Goal: Communication & Community: Answer question/provide support

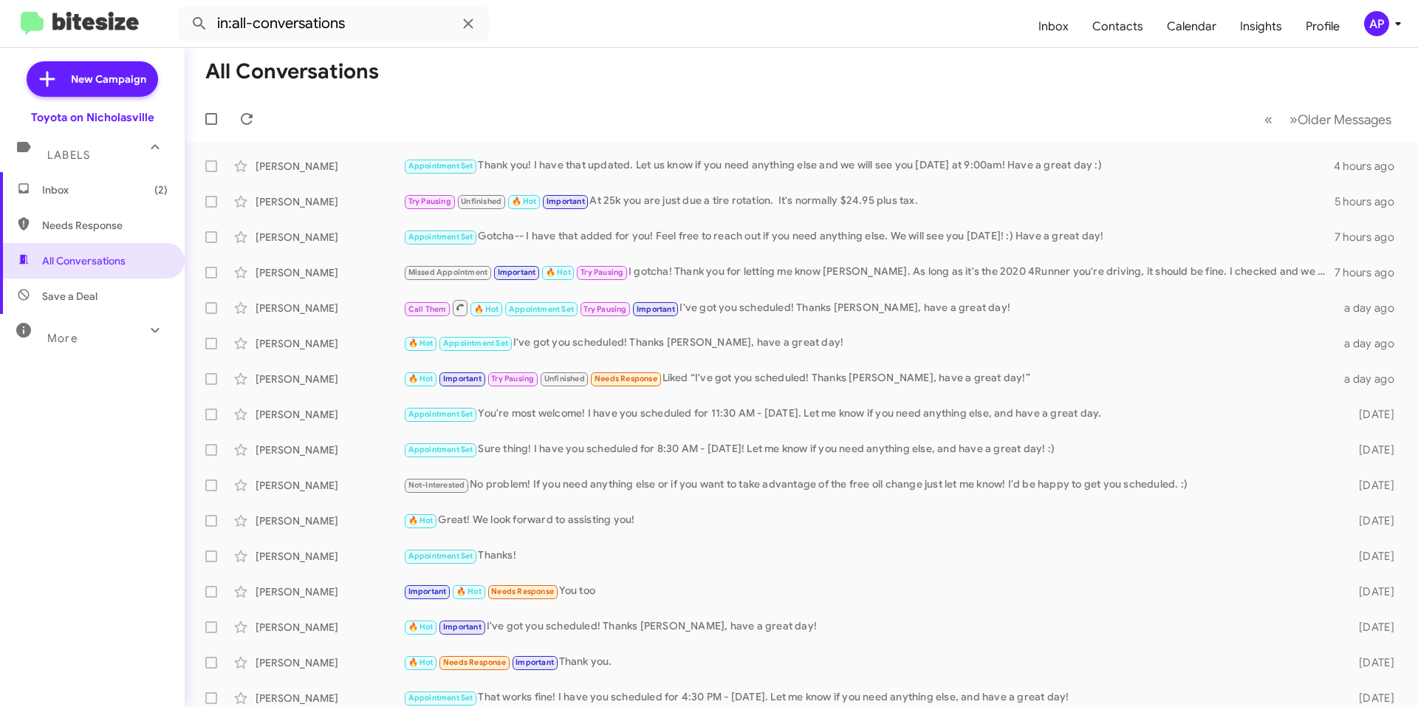
click at [113, 191] on span "Inbox (2)" at bounding box center [105, 189] width 126 height 15
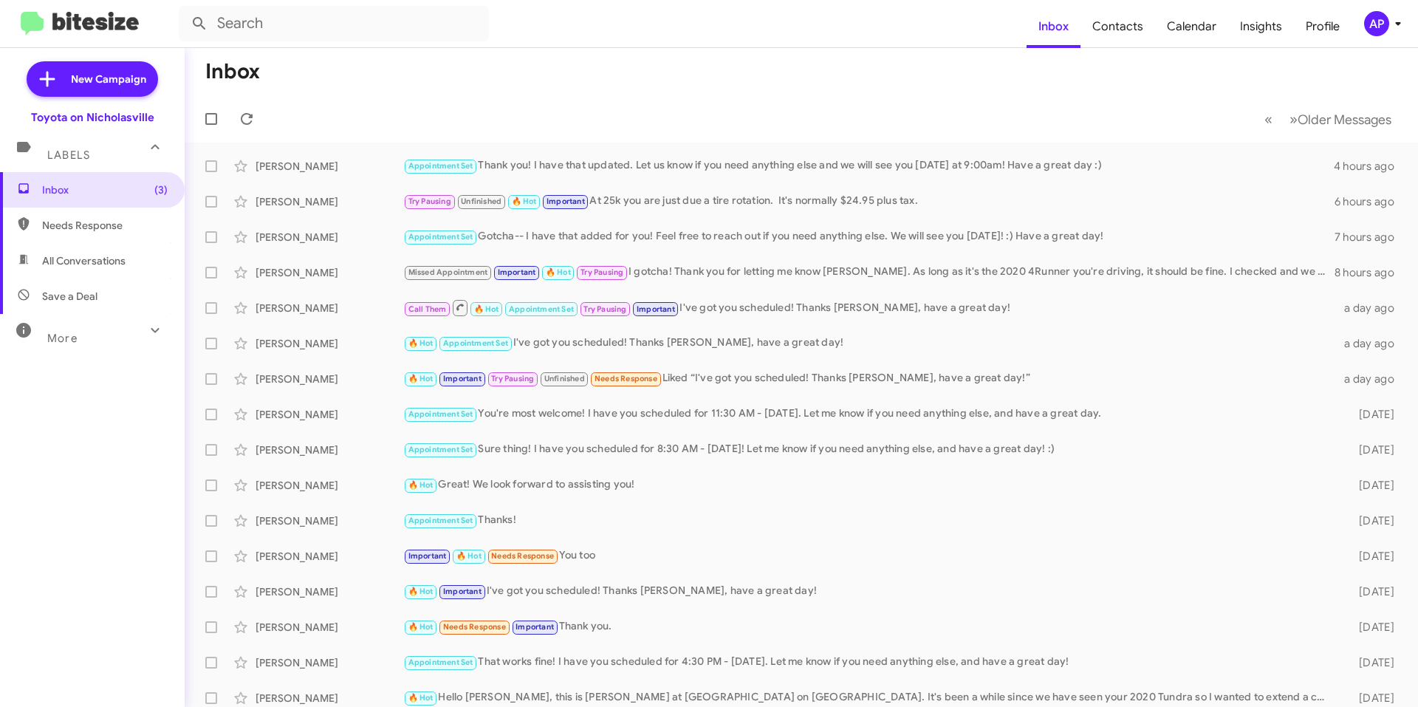
click at [74, 258] on span "All Conversations" at bounding box center [83, 260] width 83 height 15
type input "in:all-conversations"
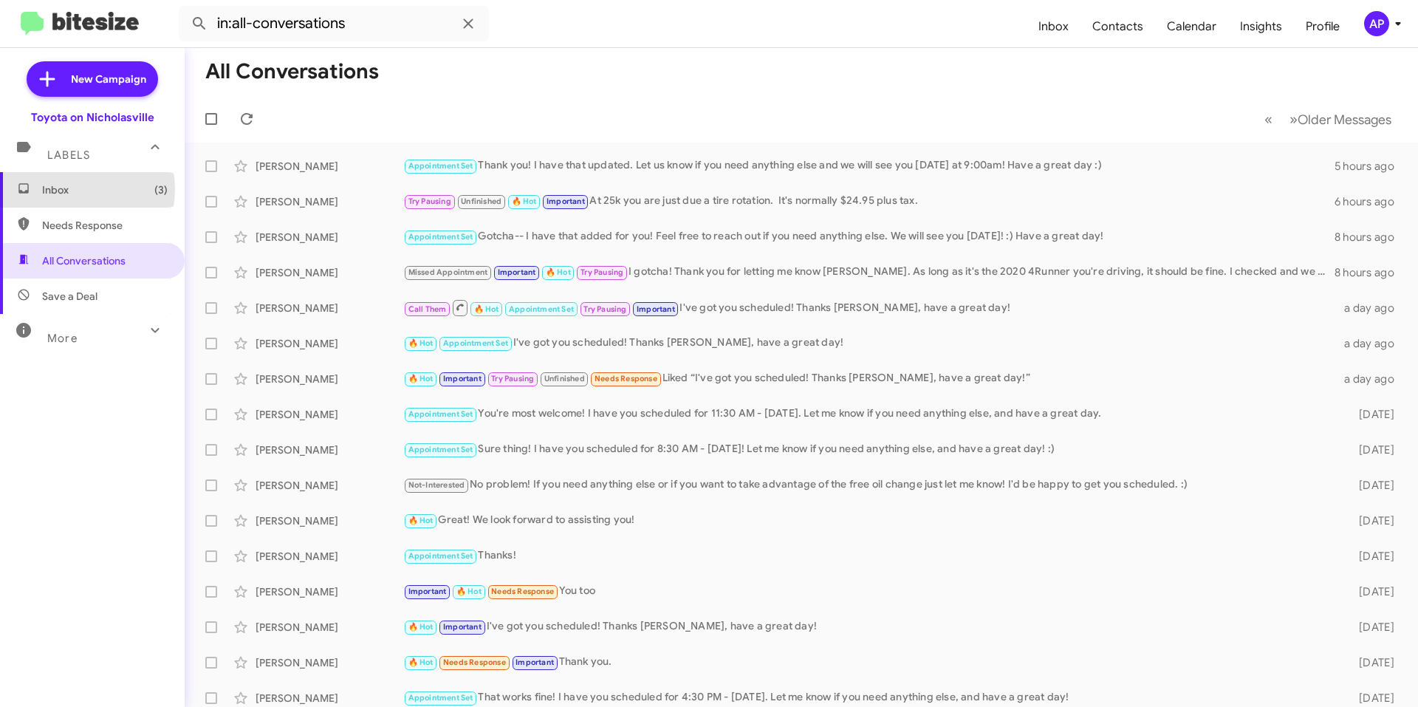
click at [66, 189] on span "Inbox (3)" at bounding box center [105, 189] width 126 height 15
